Goal: Information Seeking & Learning: Learn about a topic

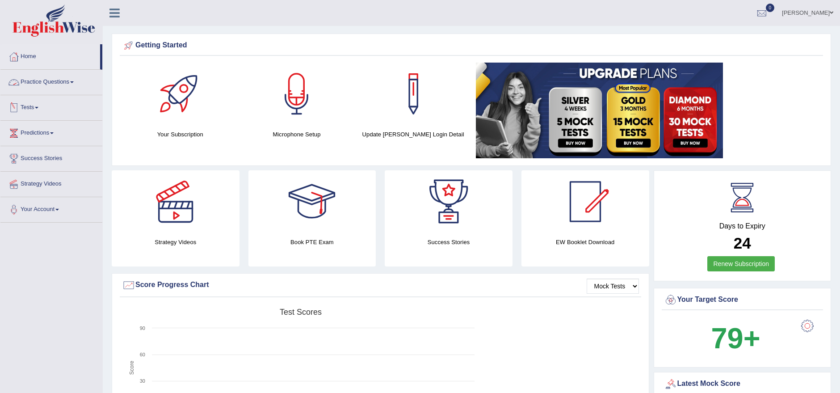
click at [34, 83] on link "Practice Questions" at bounding box center [51, 81] width 102 height 22
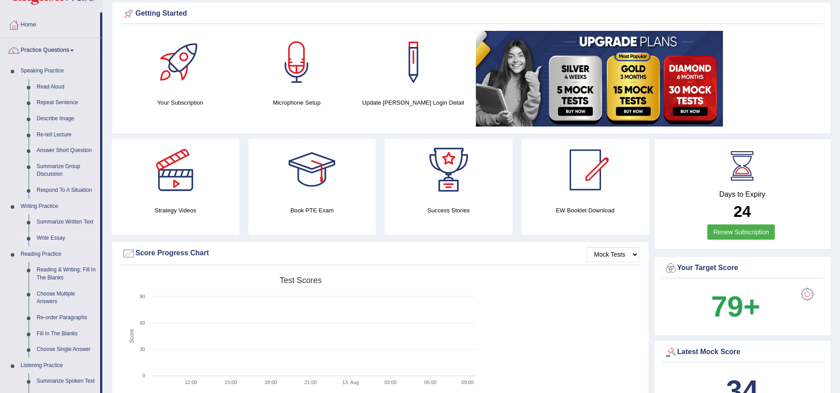
scroll to position [33, 0]
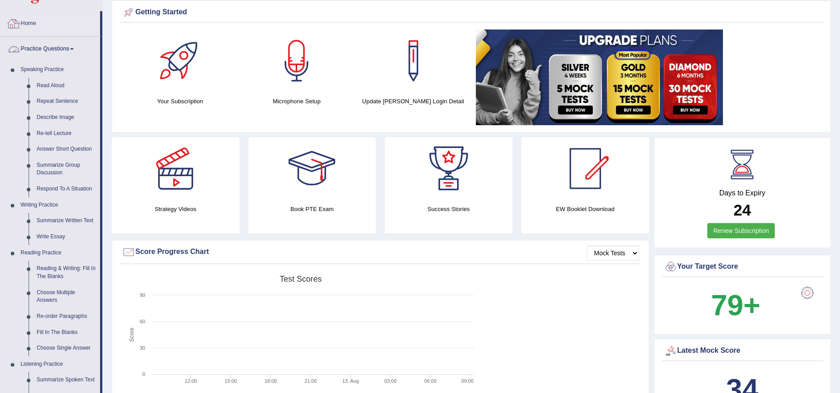
click at [30, 22] on link "Home" at bounding box center [50, 22] width 100 height 22
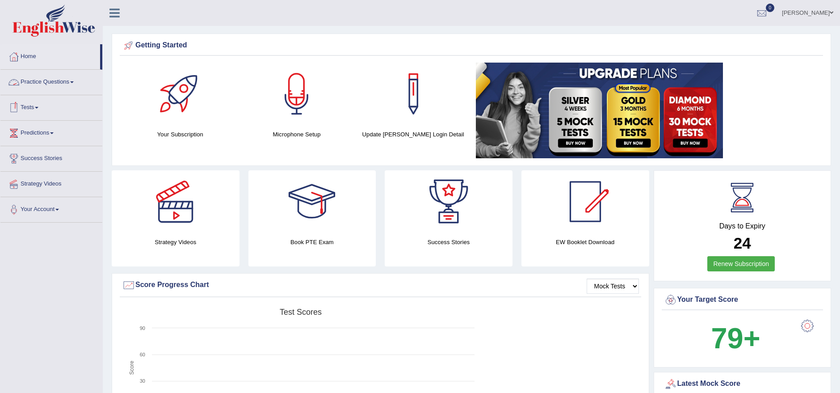
click at [37, 111] on link "Tests" at bounding box center [51, 106] width 102 height 22
click at [30, 157] on link "History" at bounding box center [59, 160] width 84 height 16
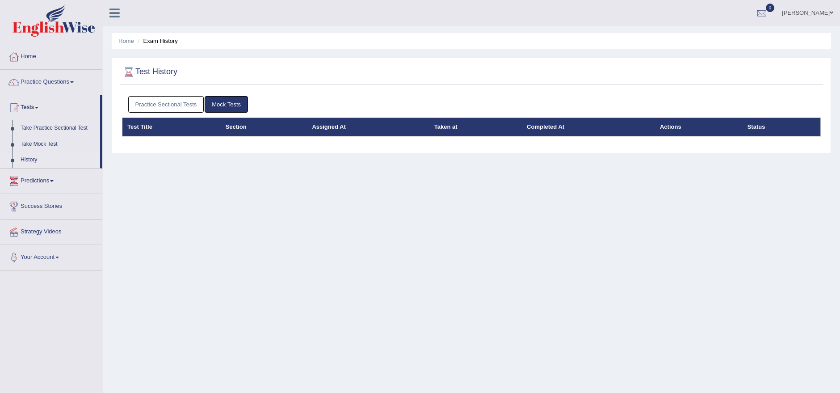
click at [180, 107] on link "Practice Sectional Tests" at bounding box center [166, 104] width 76 height 17
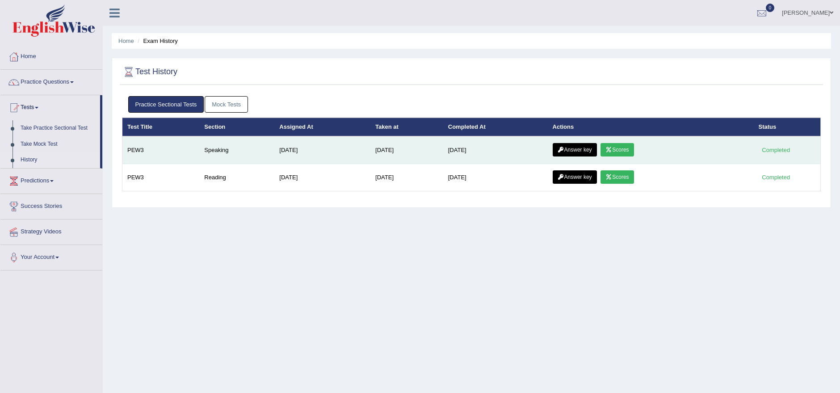
click at [612, 148] on icon at bounding box center [608, 149] width 7 height 5
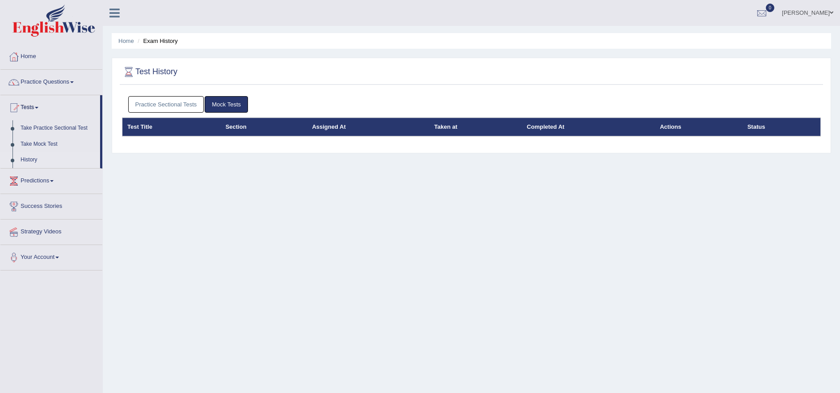
click at [184, 104] on link "Practice Sectional Tests" at bounding box center [166, 104] width 76 height 17
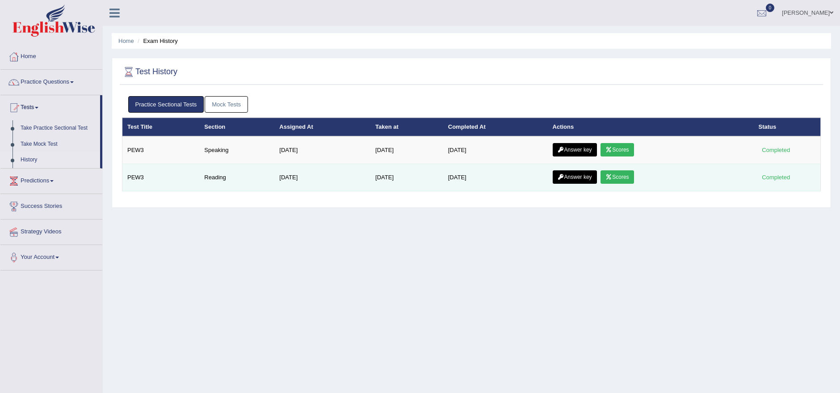
click at [612, 176] on icon at bounding box center [608, 176] width 7 height 5
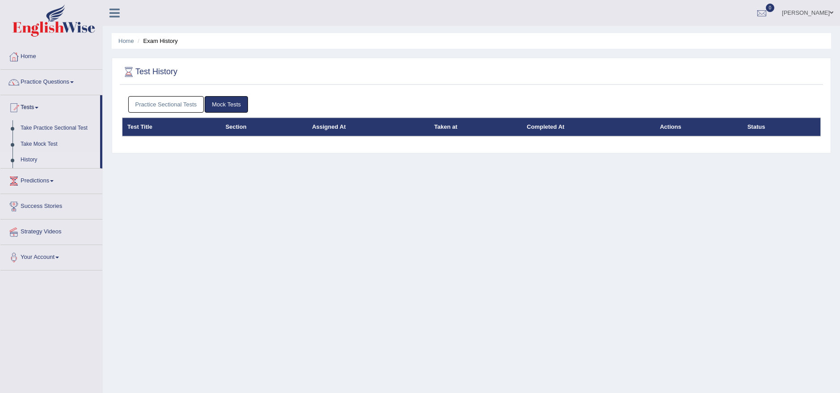
click at [195, 101] on link "Practice Sectional Tests" at bounding box center [166, 104] width 76 height 17
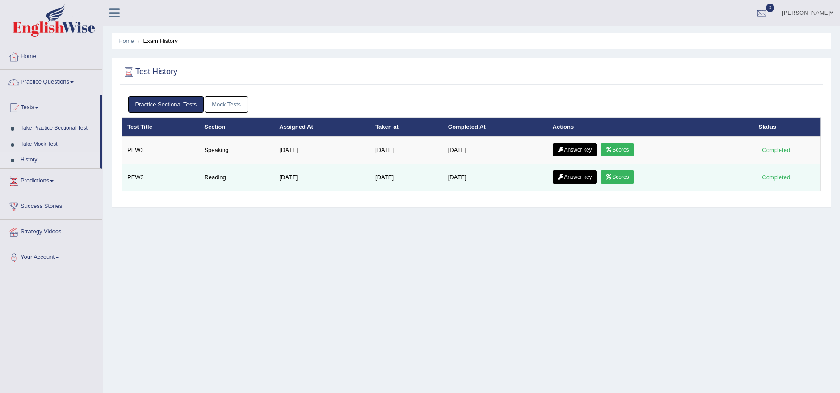
click at [581, 178] on link "Answer key" at bounding box center [574, 176] width 44 height 13
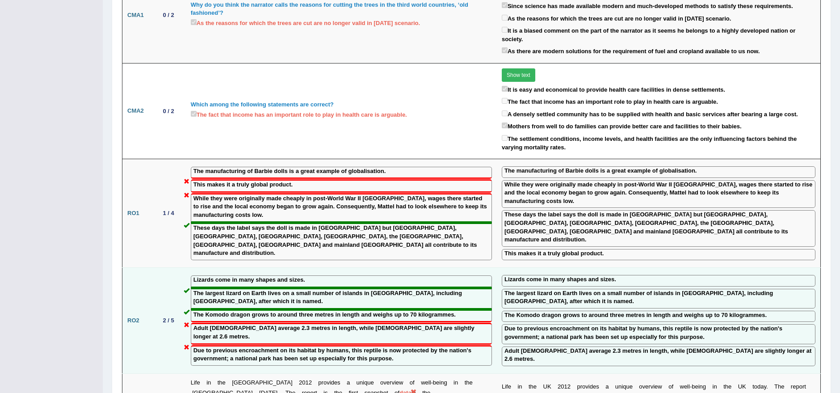
scroll to position [628, 0]
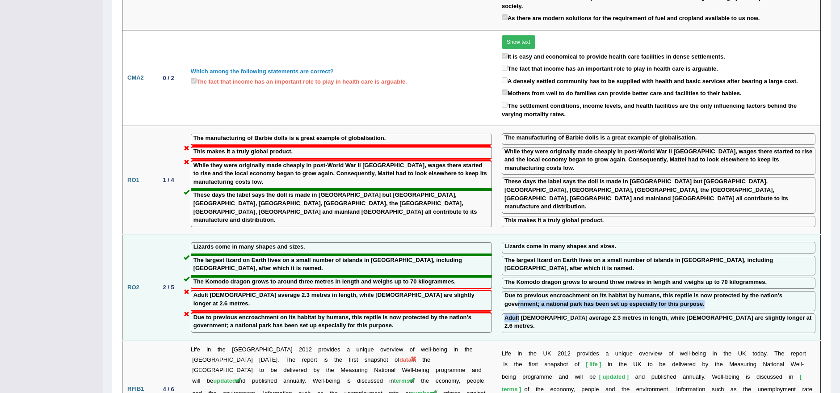
click at [522, 278] on td "Lizards come in many shapes and sizes. The largest lizard on Earth lives on a s…" at bounding box center [659, 287] width 324 height 106
click at [506, 291] on div "Due to previous encroachment on its habitat by humans, this reptile is now prot…" at bounding box center [658, 301] width 313 height 20
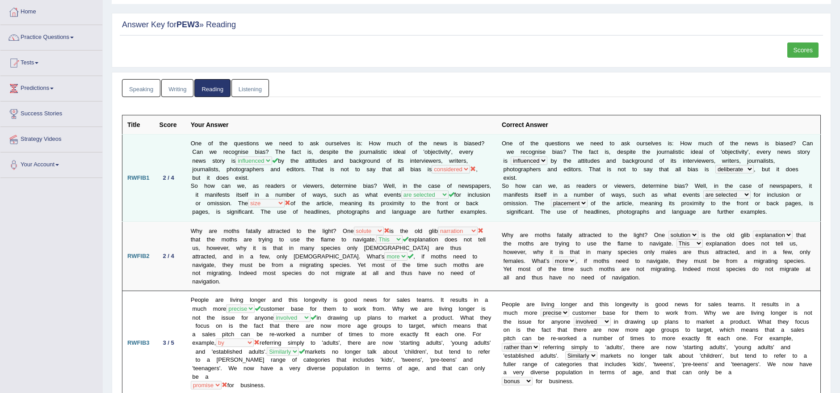
scroll to position [0, 0]
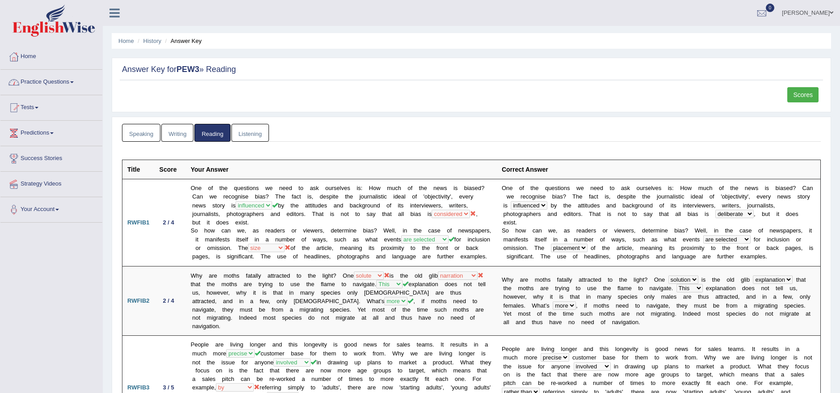
click at [50, 81] on link "Practice Questions" at bounding box center [51, 81] width 102 height 22
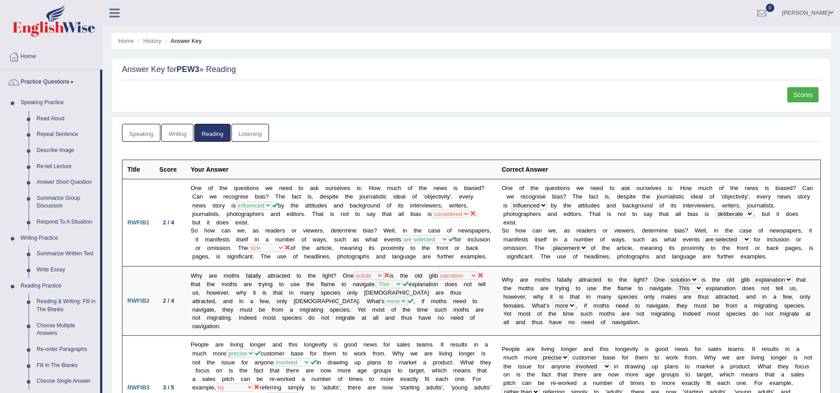
click at [247, 134] on link "Listening" at bounding box center [250, 133] width 38 height 18
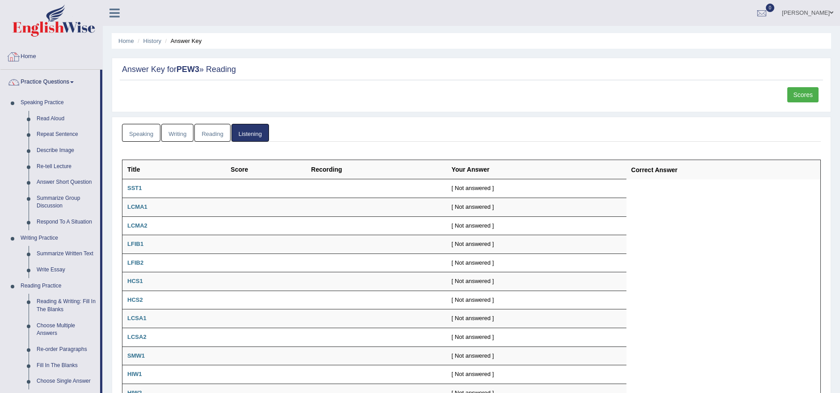
click at [39, 59] on link "Home" at bounding box center [51, 55] width 102 height 22
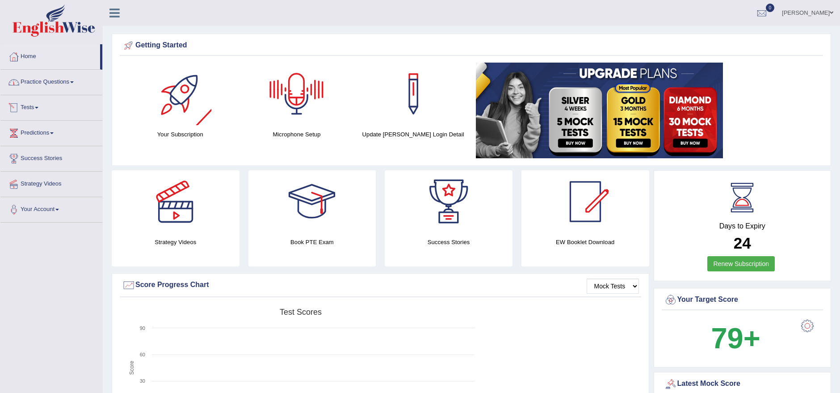
click at [33, 86] on link "Practice Questions" at bounding box center [51, 81] width 102 height 22
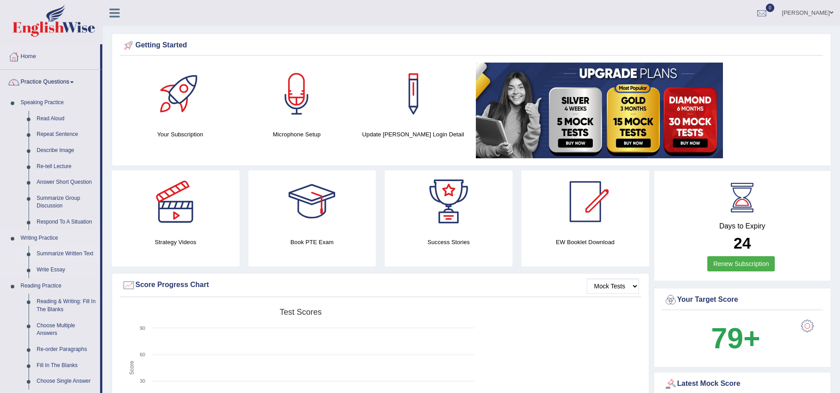
click at [54, 251] on link "Summarize Written Text" at bounding box center [66, 254] width 67 height 16
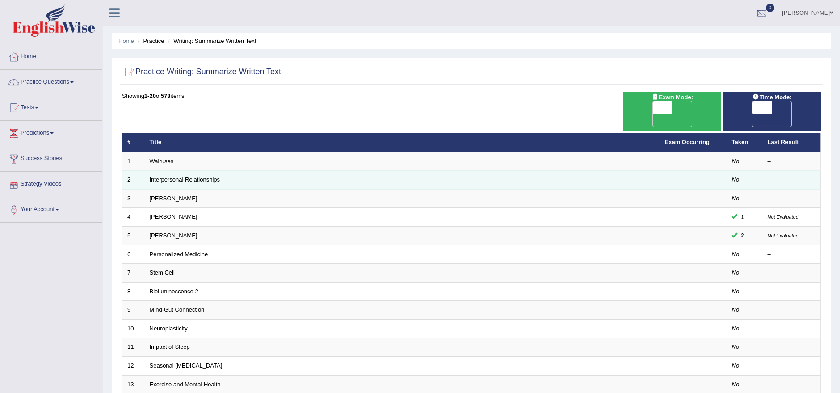
click at [173, 171] on td "Interpersonal Relationships" at bounding box center [402, 180] width 515 height 19
click at [205, 176] on link "Interpersonal Relationships" at bounding box center [185, 179] width 71 height 7
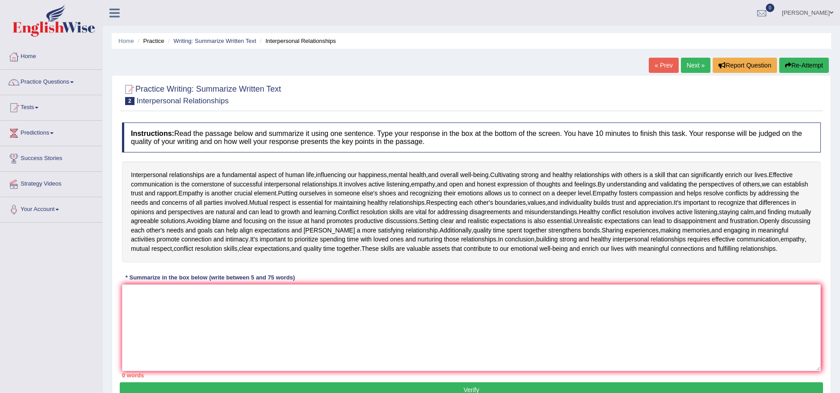
drag, startPoint x: 111, startPoint y: 11, endPoint x: 159, endPoint y: 75, distance: 80.3
click at [111, 11] on icon at bounding box center [114, 13] width 10 height 12
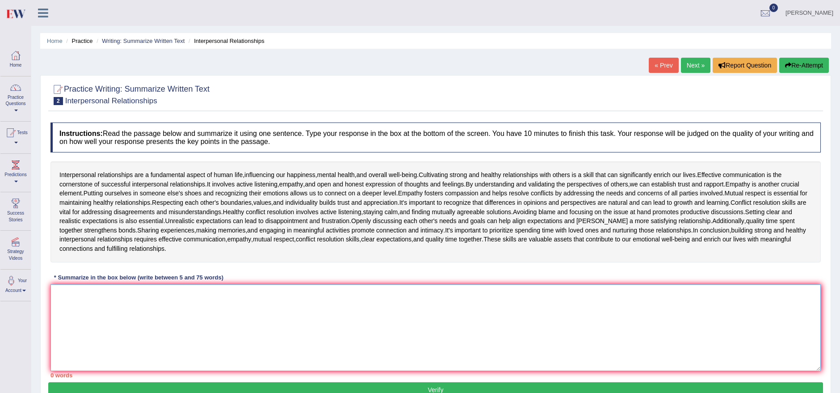
click at [505, 331] on textarea at bounding box center [435, 327] width 770 height 87
click at [306, 316] on textarea at bounding box center [435, 327] width 770 height 87
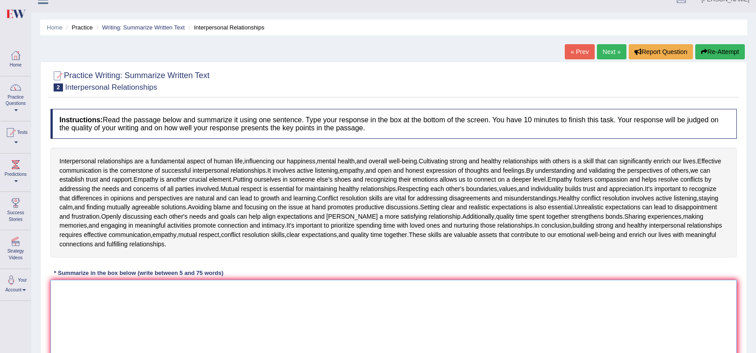
scroll to position [29, 0]
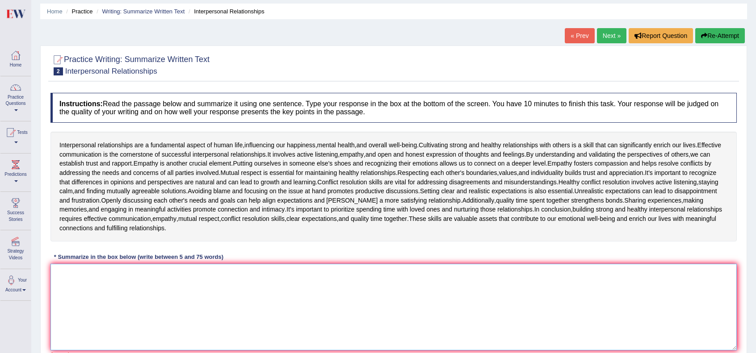
click at [324, 285] on textarea at bounding box center [393, 307] width 686 height 87
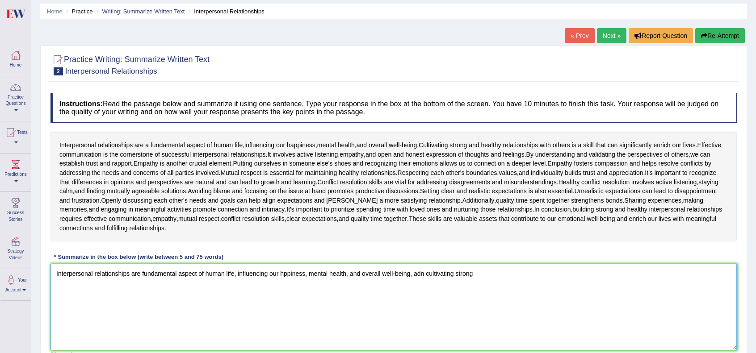
type textarea "Interpersonal relationships are fundamental aspect of human life, influencing o…"
drag, startPoint x: 377, startPoint y: 275, endPoint x: 0, endPoint y: 297, distance: 378.0
click at [0, 298] on div "Toggle navigation Home Practice Questions Speaking Practice Read Aloud Repeat S…" at bounding box center [378, 203] width 756 height 464
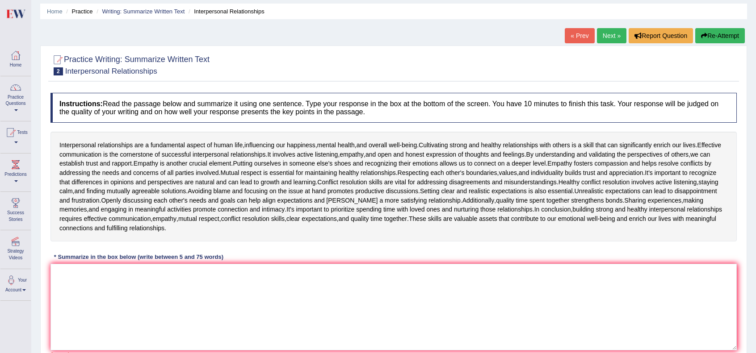
click at [0, 297] on div "Home Practice Questions Speaking Practice Read Aloud Repeat Sentence Describe I…" at bounding box center [16, 172] width 44 height 257
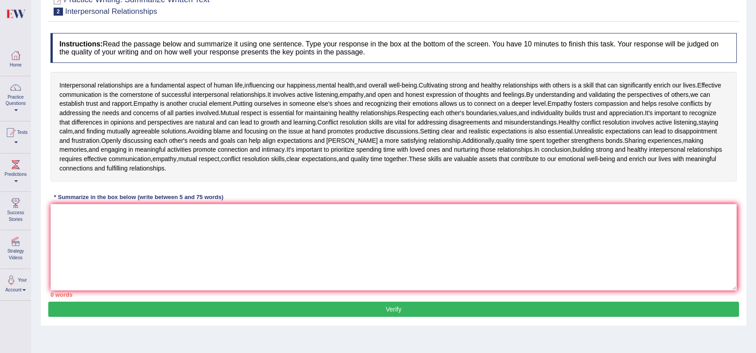
scroll to position [115, 0]
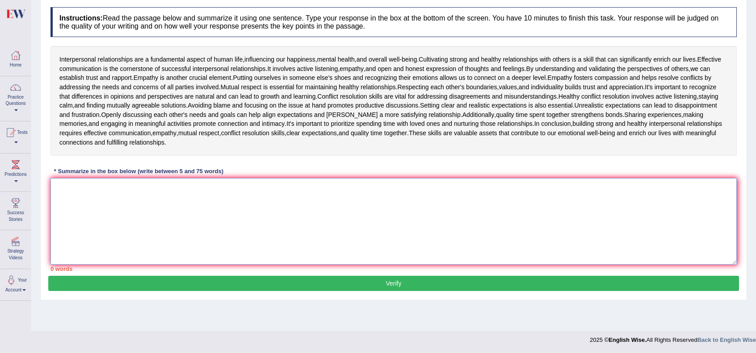
click at [189, 217] on textarea at bounding box center [393, 221] width 686 height 87
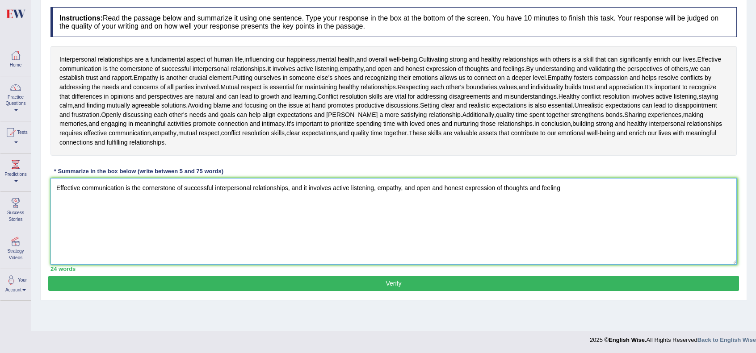
type textarea "Effective communication is the cornerstone of successful interpersonal relation…"
drag, startPoint x: 583, startPoint y: 192, endPoint x: 0, endPoint y: 206, distance: 583.0
click at [0, 206] on div "Toggle navigation Home Practice Questions Speaking Practice Read Aloud Repeat S…" at bounding box center [378, 117] width 756 height 464
click at [591, 192] on textarea "Effective communication is the cornerstone of successful interpersonal relation…" at bounding box center [393, 221] width 686 height 87
drag, startPoint x: 306, startPoint y: 186, endPoint x: 124, endPoint y: 188, distance: 182.2
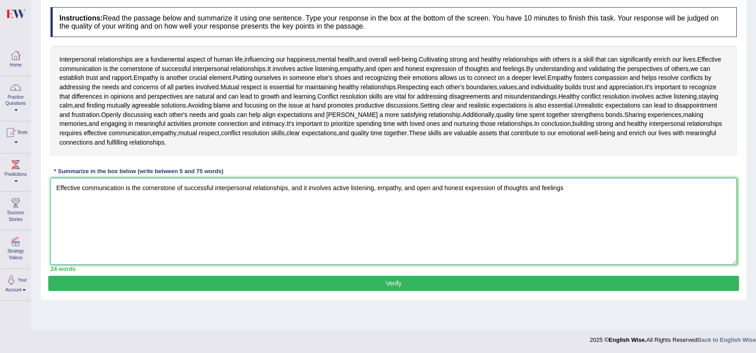
click at [124, 188] on textarea "Effective communication is the cornerstone of successful interpersonal relation…" at bounding box center [393, 221] width 686 height 87
click at [392, 185] on textarea "Effective communication involves active listening, empathy, and open and honest…" at bounding box center [393, 221] width 686 height 87
click at [472, 182] on textarea "Effective communication involves active listening, empathy, and open and honest…" at bounding box center [393, 221] width 686 height 87
click at [393, 188] on textarea "Effective communication involves active listening, empathy, and open and honest…" at bounding box center [393, 221] width 686 height 87
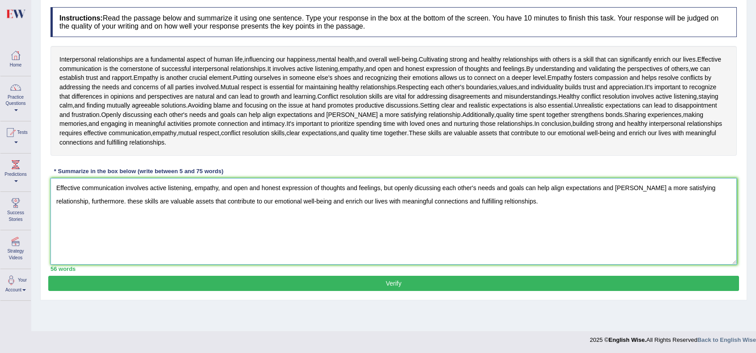
drag, startPoint x: 714, startPoint y: 189, endPoint x: 762, endPoint y: 195, distance: 48.6
click at [716, 190] on textarea "Effective communication involves active listening, empathy, and open and honest…" at bounding box center [393, 221] width 686 height 87
click at [90, 202] on textarea "Effective communication involves active listening, empathy, and open and honest…" at bounding box center [393, 221] width 686 height 87
click at [474, 199] on textarea "Effective communication involves active listening, empathy, and open and honest…" at bounding box center [393, 221] width 686 height 87
click at [534, 201] on textarea "Effective communication involves active listening, empathy, and open and honest…" at bounding box center [393, 221] width 686 height 87
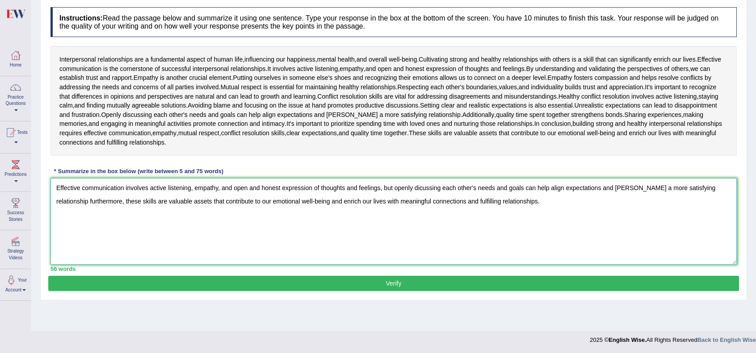
click at [714, 188] on textarea "Effective communication involves active listening, empathy, and open and honest…" at bounding box center [393, 221] width 686 height 87
click at [90, 200] on textarea "Effective communication involves active listening, empathy, and open and honest…" at bounding box center [393, 221] width 686 height 87
click at [148, 202] on textarea "Effective communication involves active listening, empathy, and open and honest…" at bounding box center [393, 221] width 686 height 87
click at [180, 200] on textarea "Effective communication involves active listening, empathy, and open and honest…" at bounding box center [393, 221] width 686 height 87
click at [714, 184] on textarea "Effective communication involves active listening, empathy, and open and honest…" at bounding box center [393, 221] width 686 height 87
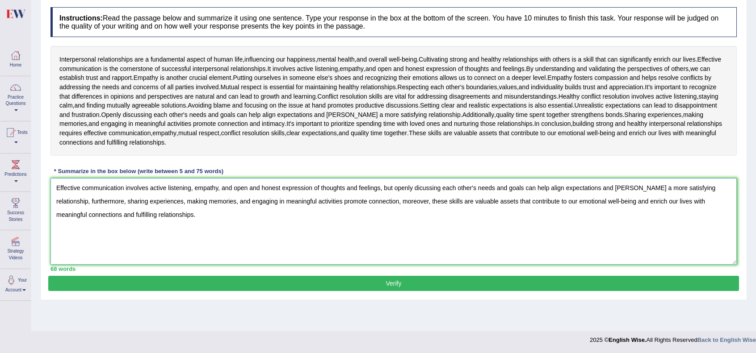
click at [201, 218] on textarea "Effective communication involves active listening, empathy, and open and honest…" at bounding box center [393, 221] width 686 height 87
drag, startPoint x: 58, startPoint y: 184, endPoint x: 376, endPoint y: 187, distance: 318.9
click at [376, 187] on textarea "Effective communication involves active listening, empathy, and open and honest…" at bounding box center [393, 221] width 686 height 87
click at [418, 187] on textarea "Effective communication involves active listening, empathy, and open and honest…" at bounding box center [393, 221] width 686 height 87
click at [620, 201] on textarea "Effective communication involves active listening, empathy, and open and honest…" at bounding box center [393, 221] width 686 height 87
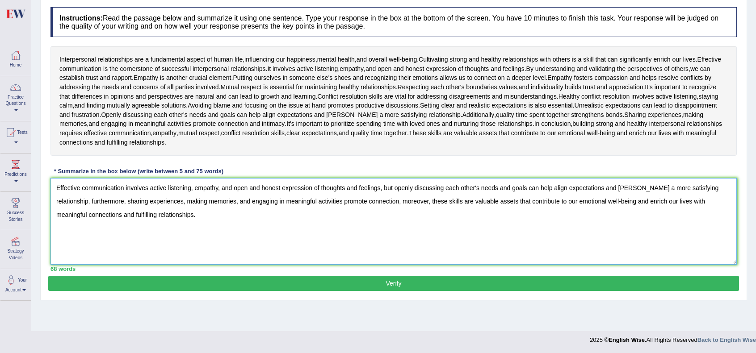
type textarea "Effective communication involves active listening, empathy, and open and honest…"
click at [401, 283] on button "Verify" at bounding box center [393, 283] width 690 height 15
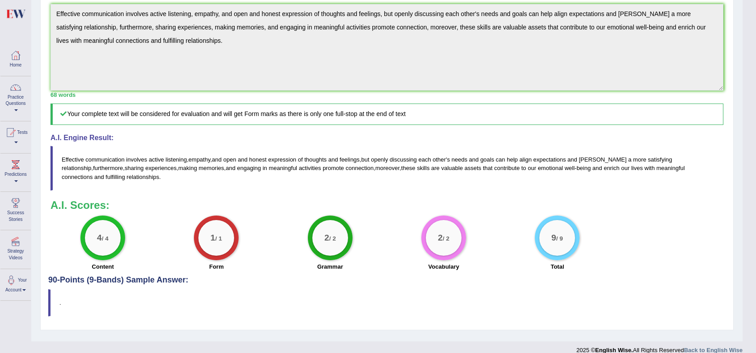
scroll to position [284, 0]
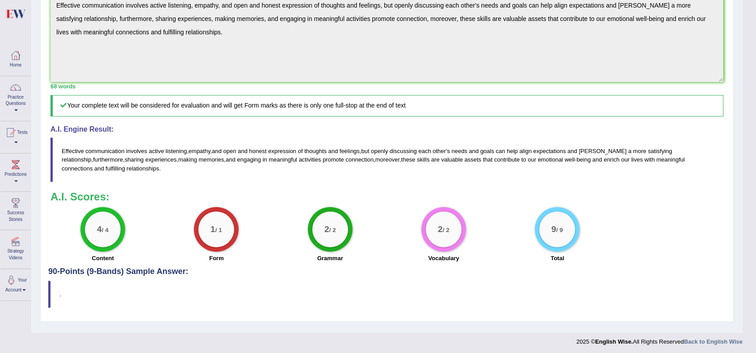
click at [350, 259] on div "Grammar" at bounding box center [330, 259] width 104 height 11
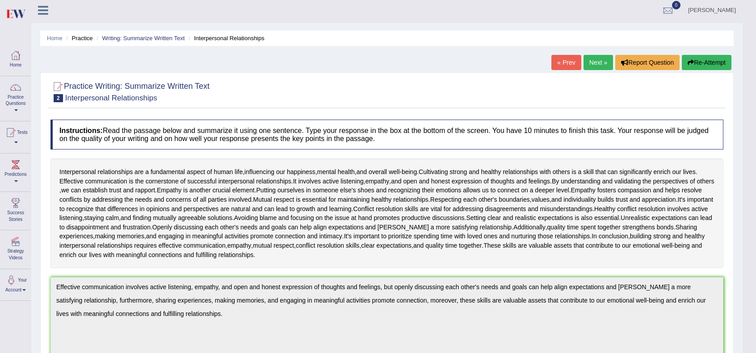
scroll to position [0, 0]
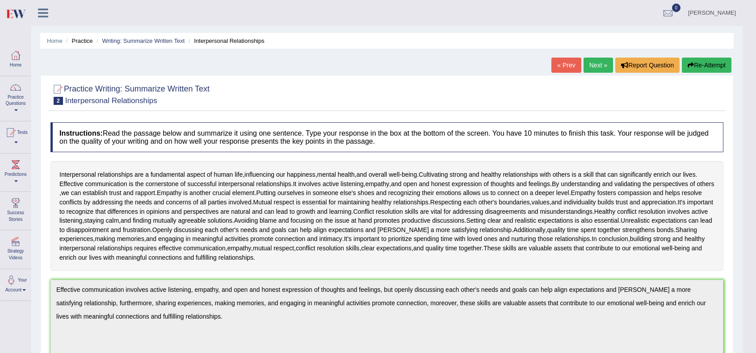
click at [597, 66] on link "Next »" at bounding box center [597, 65] width 29 height 15
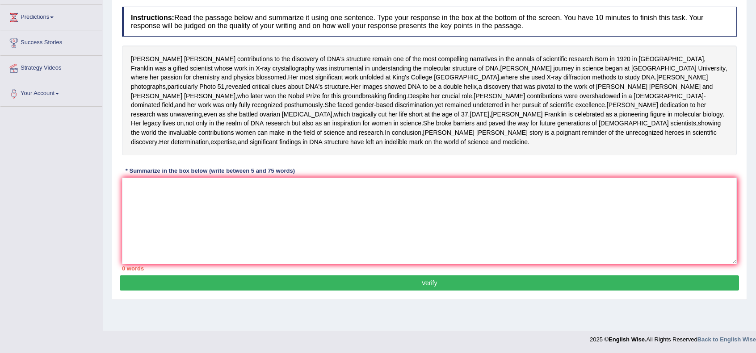
scroll to position [136, 0]
click at [382, 231] on textarea at bounding box center [429, 221] width 614 height 87
click at [605, 95] on div "[PERSON_NAME] contributions to the discovery of DNA's structure remain one of t…" at bounding box center [429, 101] width 614 height 110
click at [372, 254] on textarea at bounding box center [429, 221] width 614 height 87
click at [414, 264] on textarea at bounding box center [429, 221] width 614 height 87
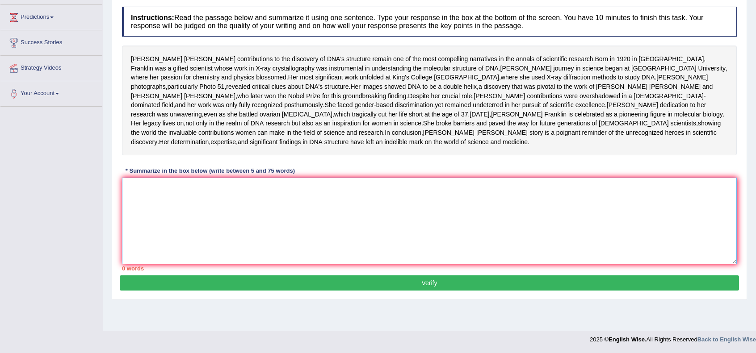
click at [257, 248] on textarea at bounding box center [429, 221] width 614 height 87
type textarea "R"
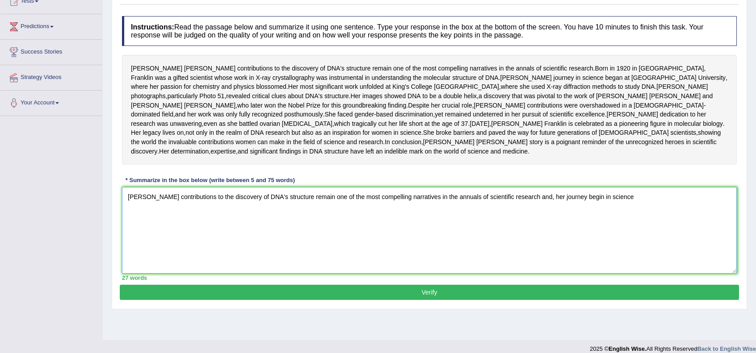
scroll to position [106, 0]
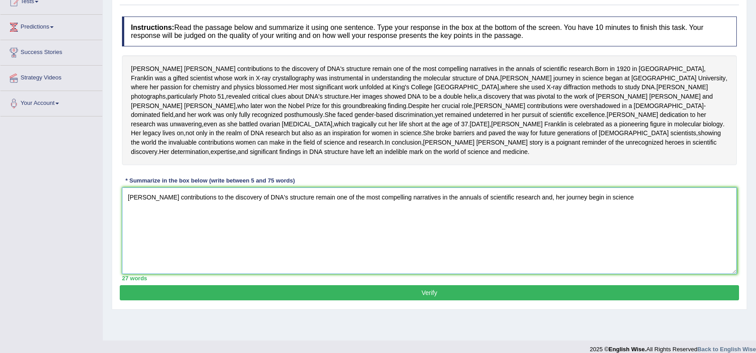
drag, startPoint x: 579, startPoint y: 245, endPoint x: 606, endPoint y: 258, distance: 29.8
click at [580, 247] on textarea "[PERSON_NAME] contributions to the discovery of DNA's structure remain one of t…" at bounding box center [429, 231] width 614 height 87
click at [607, 242] on textarea "[PERSON_NAME] contributions to the discovery of DNA's structure remain one of t…" at bounding box center [429, 231] width 614 height 87
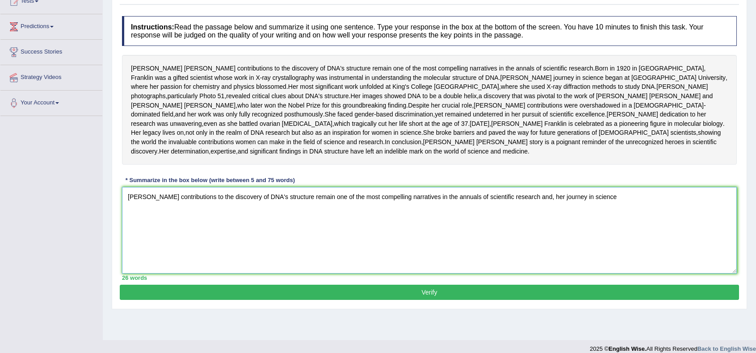
scroll to position [136, 0]
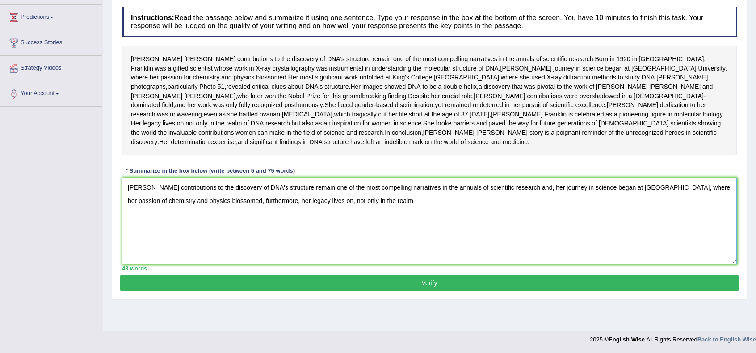
click at [431, 231] on textarea "[PERSON_NAME] contributions to the discovery of DNA's structure remain one of t…" at bounding box center [429, 221] width 614 height 87
click at [497, 226] on textarea "[PERSON_NAME] contributions to the discovery of DNA's structure remain one of t…" at bounding box center [429, 221] width 614 height 87
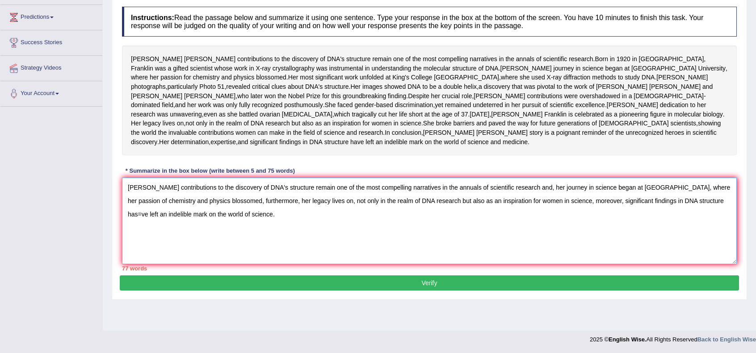
click at [705, 225] on textarea "[PERSON_NAME] contributions to the discovery of DNA's structure remain one of t…" at bounding box center [429, 221] width 614 height 87
drag, startPoint x: 609, startPoint y: 226, endPoint x: 618, endPoint y: 227, distance: 9.4
click at [618, 227] on textarea "[PERSON_NAME] contributions to the discovery of DNA's structure remain one of t…" at bounding box center [429, 221] width 614 height 87
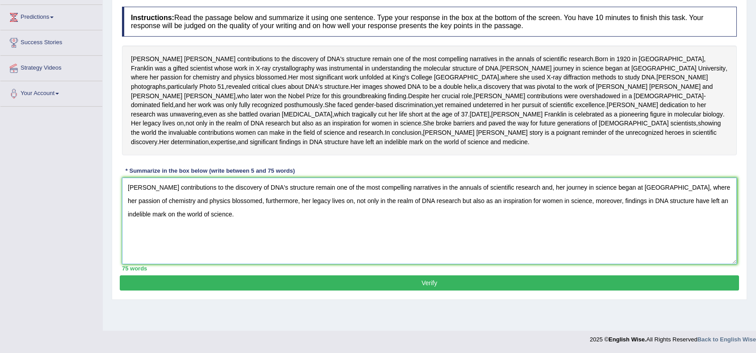
click at [516, 243] on textarea "[PERSON_NAME] contributions to the discovery of DNA's structure remain one of t…" at bounding box center [429, 221] width 614 height 87
click at [622, 216] on textarea "[PERSON_NAME] contributions to the discovery of DNA's structure remain one of t…" at bounding box center [429, 221] width 614 height 87
click at [290, 228] on textarea "[PERSON_NAME] contributions to the discovery of DNA's structure remain one of t…" at bounding box center [429, 221] width 614 height 87
click at [319, 242] on textarea "[PERSON_NAME] contributions to the discovery of DNA's structure remain one of t…" at bounding box center [429, 221] width 614 height 87
click at [514, 212] on textarea "[PERSON_NAME] contributions to the discovery of DNA's structure remain one of t…" at bounding box center [429, 221] width 614 height 87
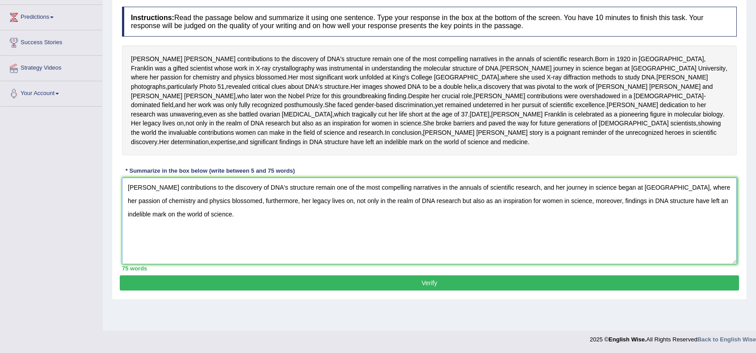
click at [154, 223] on textarea "[PERSON_NAME] contributions to the discovery of DNA's structure remain one of t…" at bounding box center [429, 221] width 614 height 87
click at [353, 247] on textarea "[PERSON_NAME] contributions to the discovery of DNA's structure remain one of t…" at bounding box center [429, 221] width 614 height 87
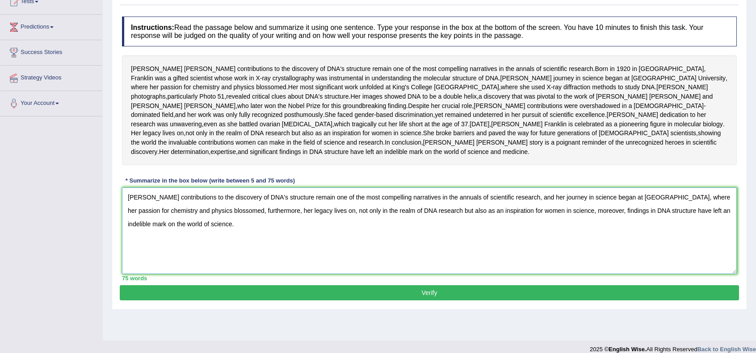
drag, startPoint x: 410, startPoint y: 256, endPoint x: 422, endPoint y: 255, distance: 13.0
click at [423, 255] on textarea "[PERSON_NAME] contributions to the discovery of DNA's structure remain one of t…" at bounding box center [429, 231] width 614 height 87
click at [427, 255] on textarea "[PERSON_NAME] contributions to the discovery of DNA's structure remain one of t…" at bounding box center [429, 231] width 614 height 87
drag, startPoint x: 427, startPoint y: 255, endPoint x: 418, endPoint y: 254, distance: 9.5
click at [418, 254] on textarea "[PERSON_NAME] contributions to the discovery of DNA's structure remain one of t…" at bounding box center [429, 231] width 614 height 87
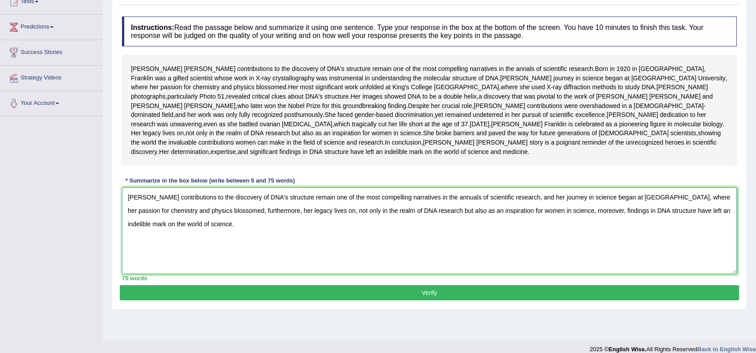
click at [416, 271] on textarea "[PERSON_NAME] contributions to the discovery of DNA's structure remain one of t…" at bounding box center [429, 231] width 614 height 87
drag, startPoint x: 425, startPoint y: 254, endPoint x: 412, endPoint y: 253, distance: 13.4
click at [412, 253] on textarea "[PERSON_NAME] contributions to the discovery of DNA's structure remain one of t…" at bounding box center [429, 231] width 614 height 87
drag, startPoint x: 407, startPoint y: 288, endPoint x: 405, endPoint y: 293, distance: 5.6
click at [405, 274] on textarea "[PERSON_NAME] contributions to the discovery of DNA's structure remain one of t…" at bounding box center [429, 231] width 614 height 87
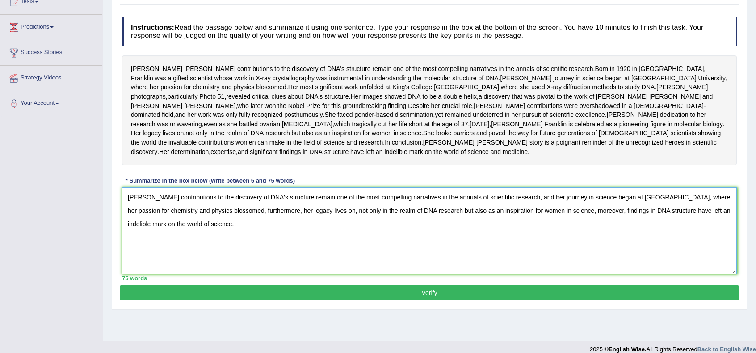
type textarea "[PERSON_NAME] contributions to the discovery of DNA's structure remain one of t…"
drag, startPoint x: 415, startPoint y: 339, endPoint x: 422, endPoint y: 318, distance: 21.6
click at [415, 301] on button "Verify" at bounding box center [429, 292] width 619 height 15
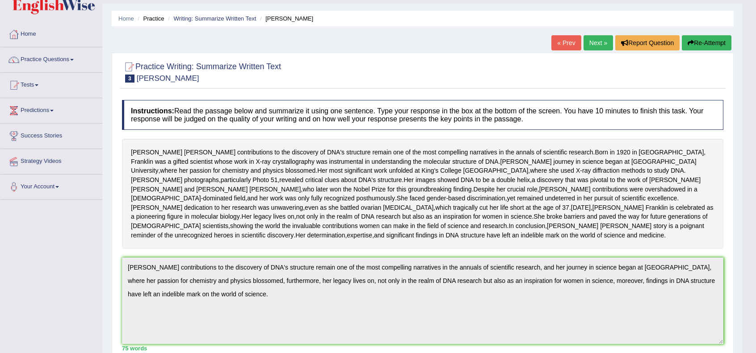
scroll to position [0, 0]
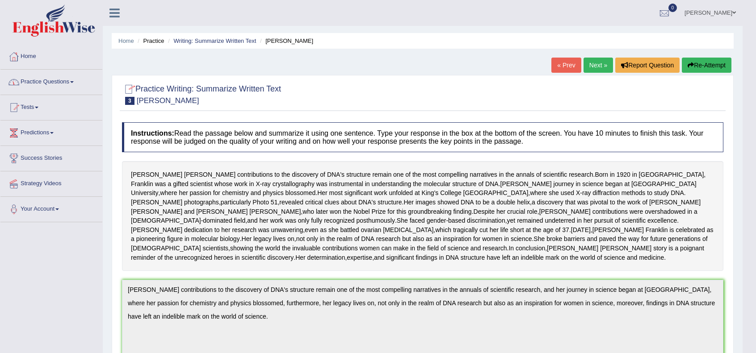
click at [45, 81] on link "Practice Questions" at bounding box center [51, 81] width 102 height 22
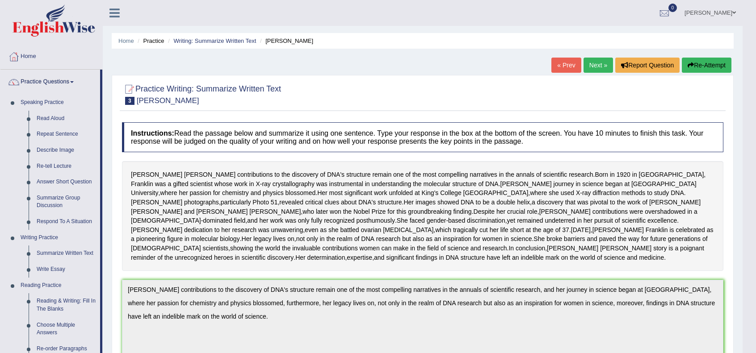
click at [46, 81] on link "Practice Questions" at bounding box center [50, 81] width 100 height 22
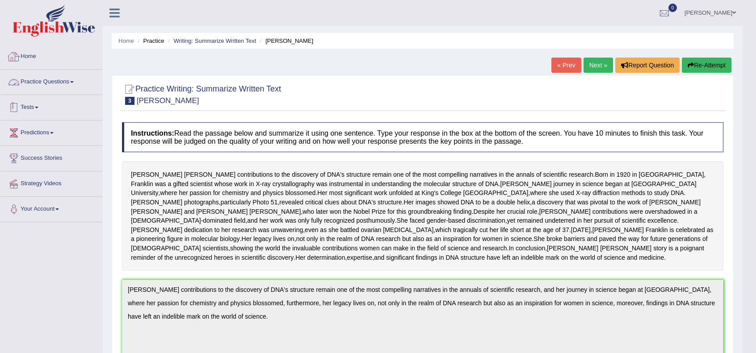
click at [34, 102] on link "Tests" at bounding box center [51, 106] width 102 height 22
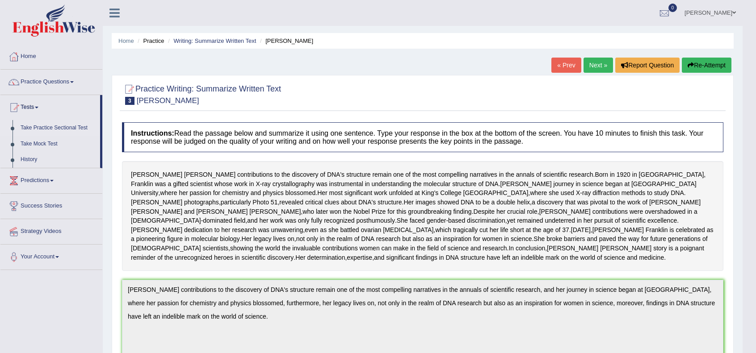
click at [52, 129] on link "Take Practice Sectional Test" at bounding box center [59, 128] width 84 height 16
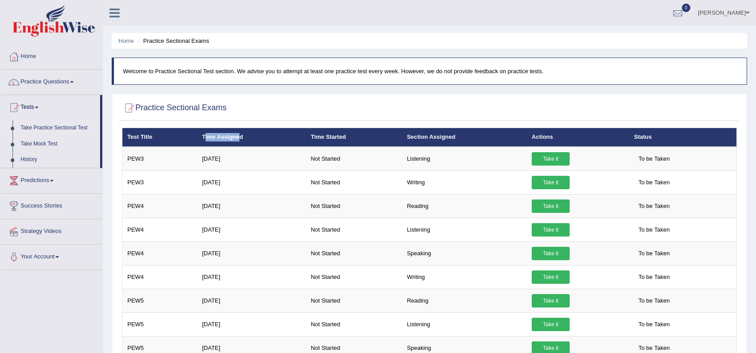
click at [238, 136] on th "Time Assigned" at bounding box center [251, 137] width 109 height 19
click at [301, 103] on div at bounding box center [429, 108] width 614 height 18
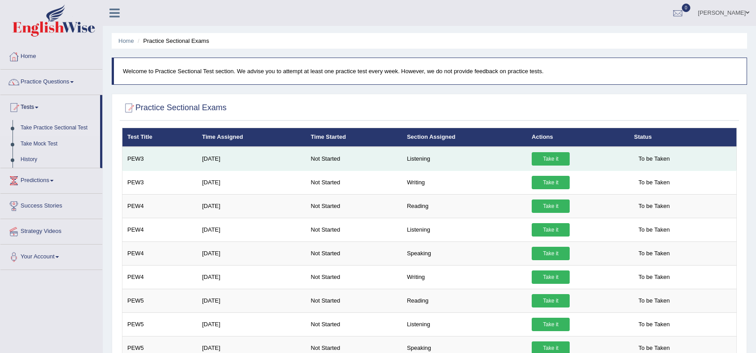
drag, startPoint x: 200, startPoint y: 159, endPoint x: 238, endPoint y: 156, distance: 38.1
click at [238, 156] on td "Aug 6, 2025" at bounding box center [251, 159] width 109 height 24
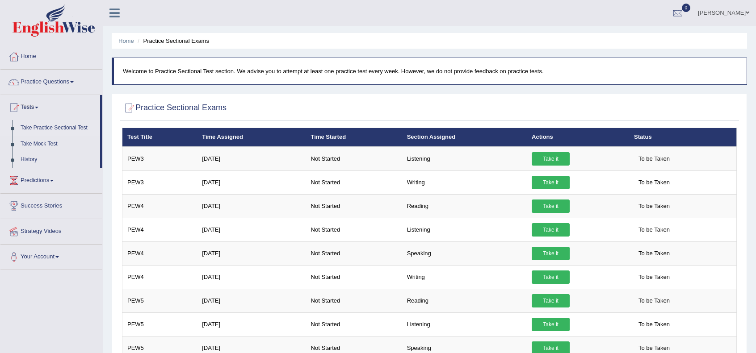
click at [278, 103] on div at bounding box center [429, 108] width 614 height 18
click at [42, 143] on link "Take Mock Test" at bounding box center [59, 144] width 84 height 16
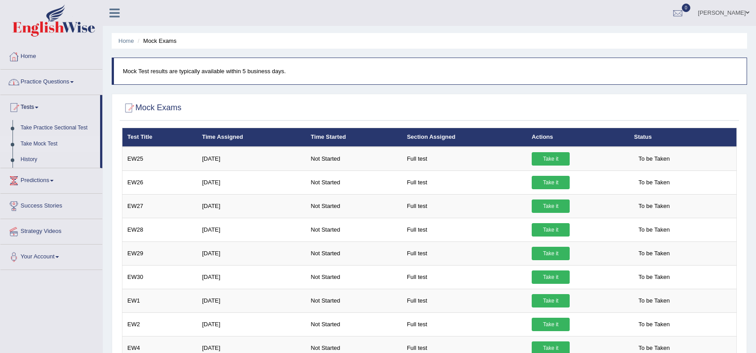
click at [27, 59] on link "Home" at bounding box center [51, 55] width 102 height 22
